Goal: Understand process/instructions

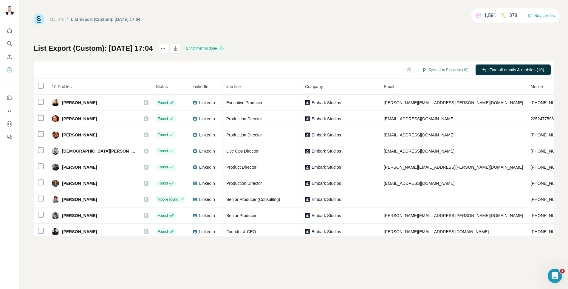
scroll to position [20, 6]
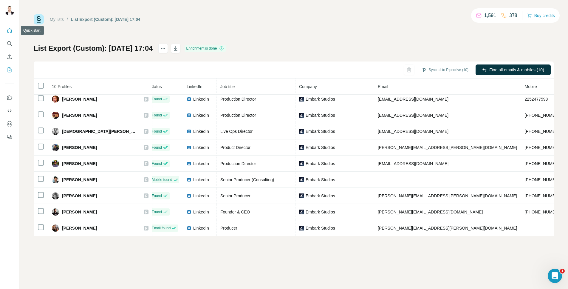
click at [11, 28] on icon "Quick start" at bounding box center [10, 30] width 6 height 6
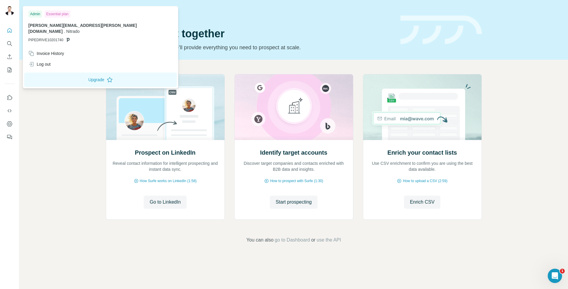
click at [11, 10] on img at bounding box center [10, 11] width 10 height 10
click at [9, 109] on icon "Use Surfe API" at bounding box center [10, 111] width 6 height 6
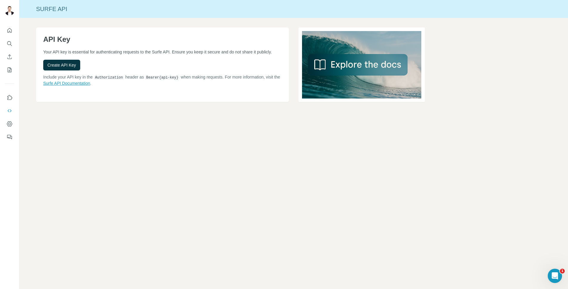
click at [88, 86] on link "Surfe API Documentation" at bounding box center [66, 83] width 47 height 5
click at [10, 30] on icon "Quick start" at bounding box center [10, 30] width 6 height 6
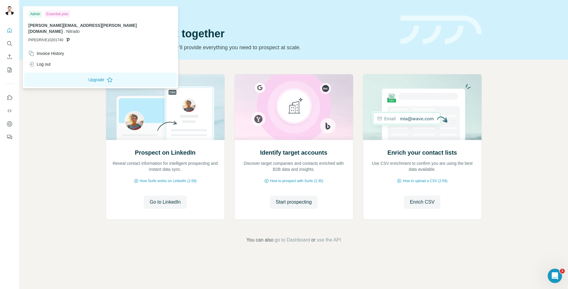
click at [7, 1] on div at bounding box center [9, 144] width 19 height 289
click at [8, 8] on img at bounding box center [10, 11] width 10 height 10
click at [45, 136] on div "Prospect on LinkedIn Reveal contact information for intelligent prospecting and…" at bounding box center [293, 159] width 549 height 198
